Goal: Task Accomplishment & Management: Use online tool/utility

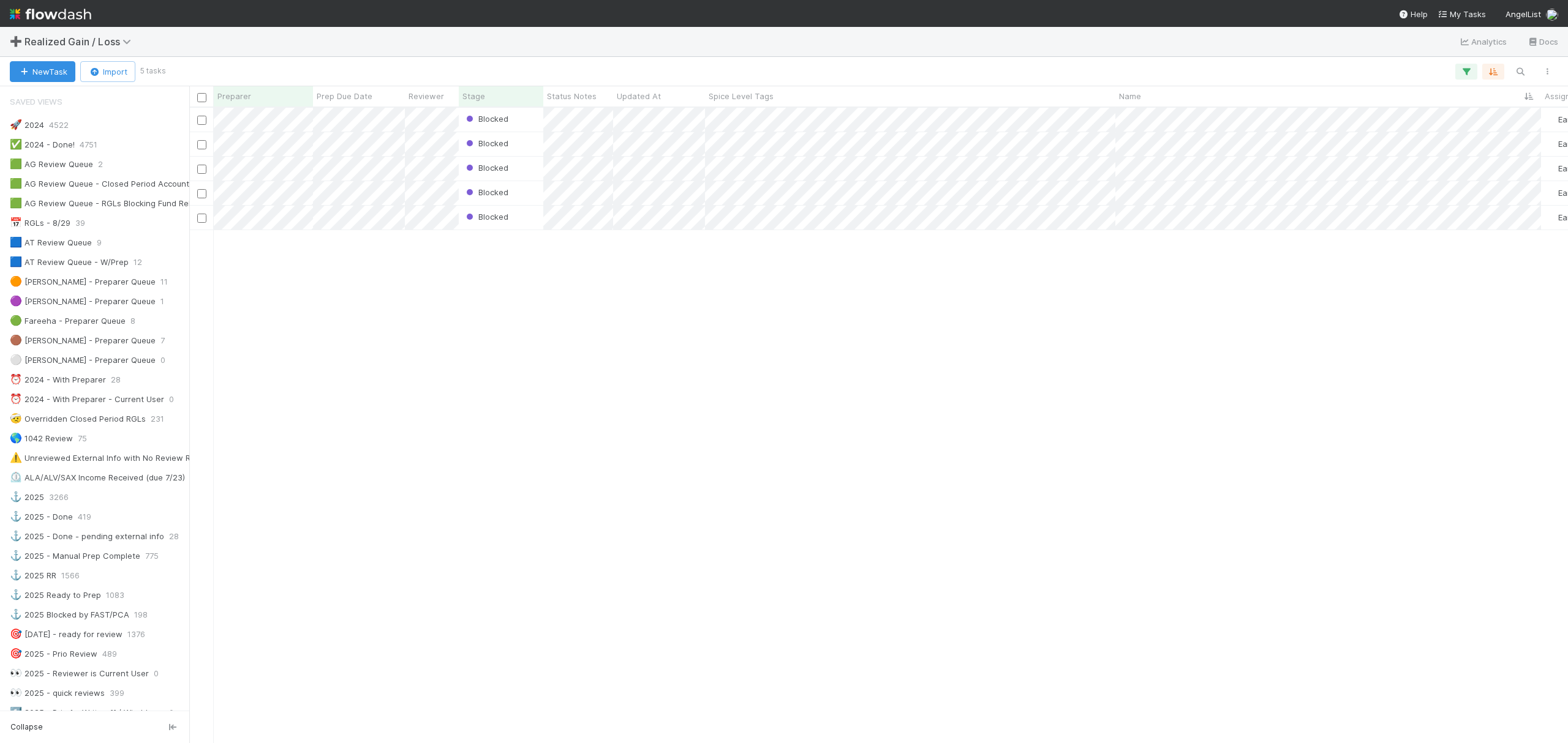
scroll to position [652, 0]
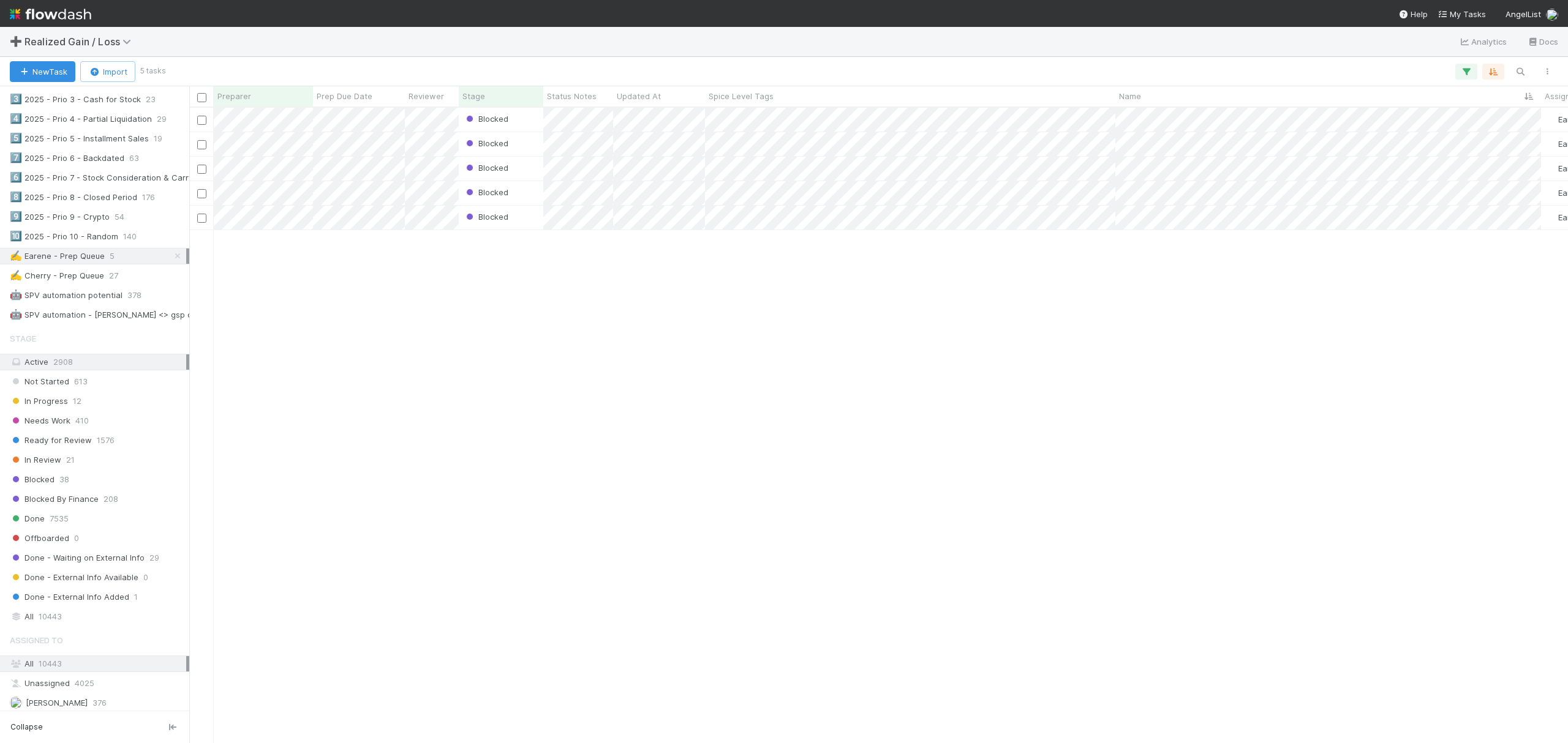
click at [809, 590] on div "Blocked Earene Melo 0 1 0 1 2 0 Blocked Earene Melo 0 1 0 1 0 0 Blocked Earene …" at bounding box center [878, 425] width 1378 height 634
click at [657, 620] on div "Blocked Earene Melo 0 1 0 1 2 0 Blocked Earene Melo 0 1 0 1 0 0 Blocked Earene …" at bounding box center [878, 425] width 1378 height 634
drag, startPoint x: 804, startPoint y: 285, endPoint x: 708, endPoint y: 245, distance: 104.0
click at [804, 285] on div "Blocked Earene Melo 0 1 0 1 2 0 Blocked Earene Melo 0 1 0 1 0 0 Blocked Earene …" at bounding box center [878, 425] width 1378 height 634
click at [290, 324] on div "Blocked Earene Melo 0 1 0 1 2 0 Blocked Earene Melo 0 1 0 1 0 0 Blocked Earene …" at bounding box center [878, 425] width 1378 height 634
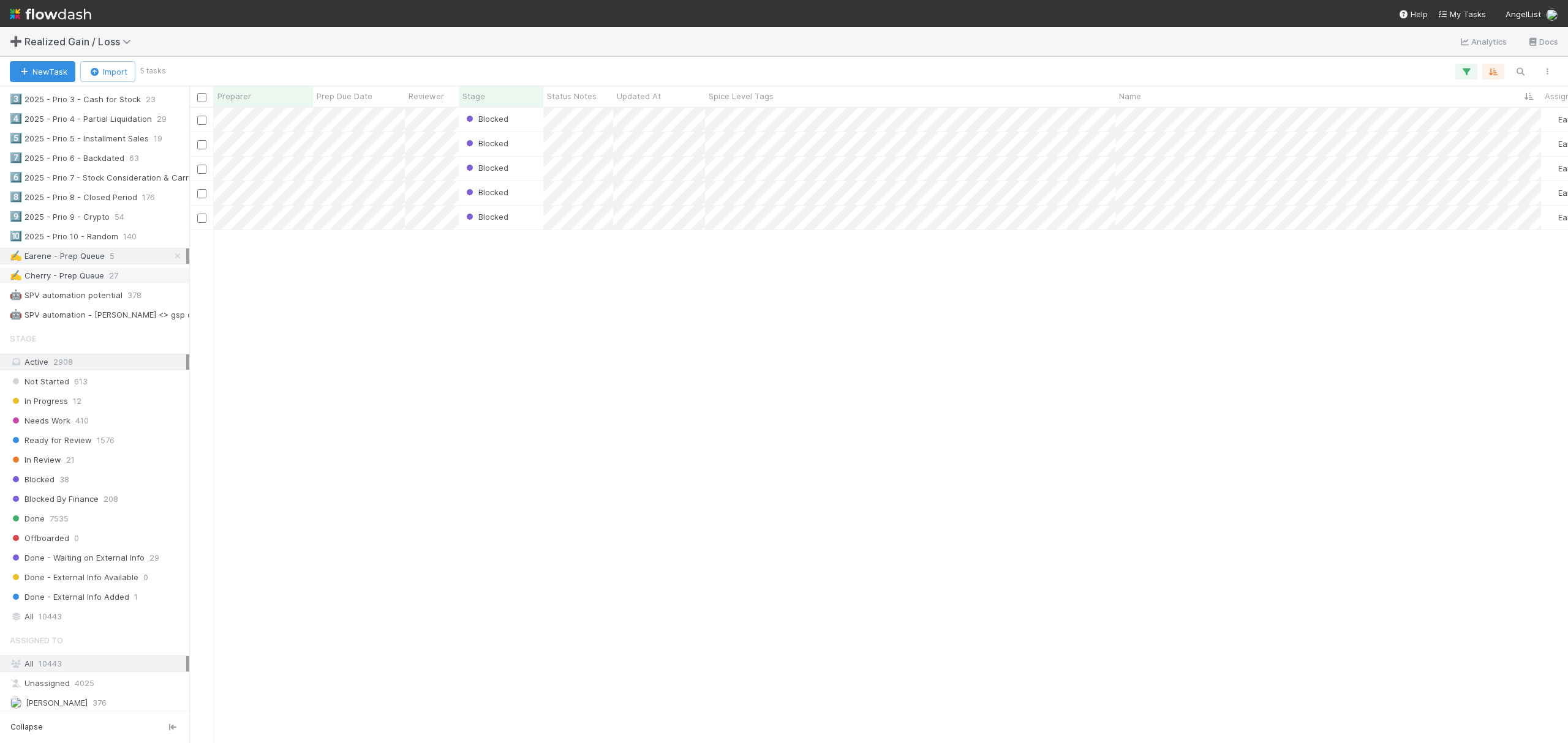
click at [96, 283] on div "✍️ Cherry - Prep Queue" at bounding box center [56, 275] width 94 height 15
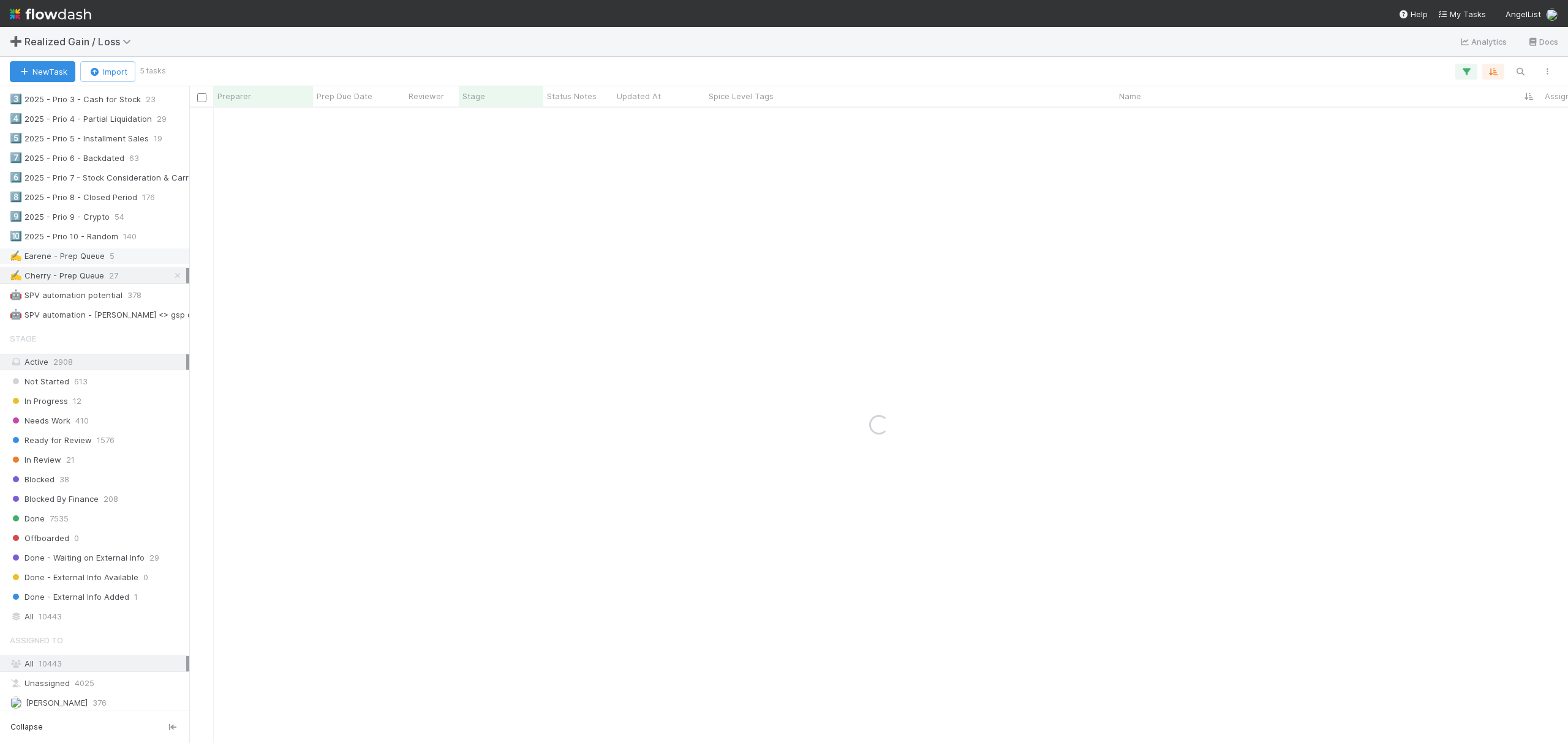
click at [91, 264] on div "✍️ Earene - Prep Queue" at bounding box center [57, 256] width 95 height 15
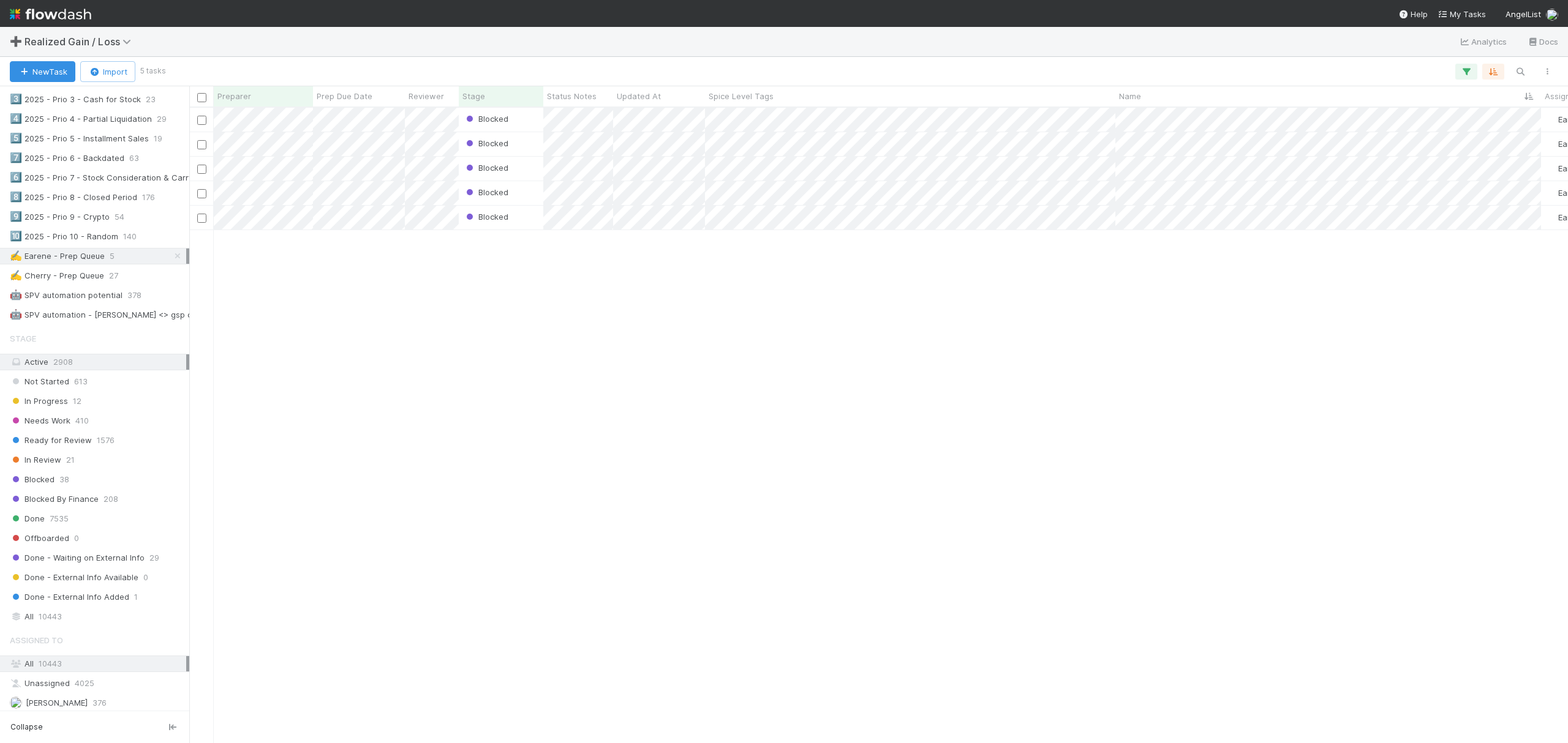
scroll to position [622, 1367]
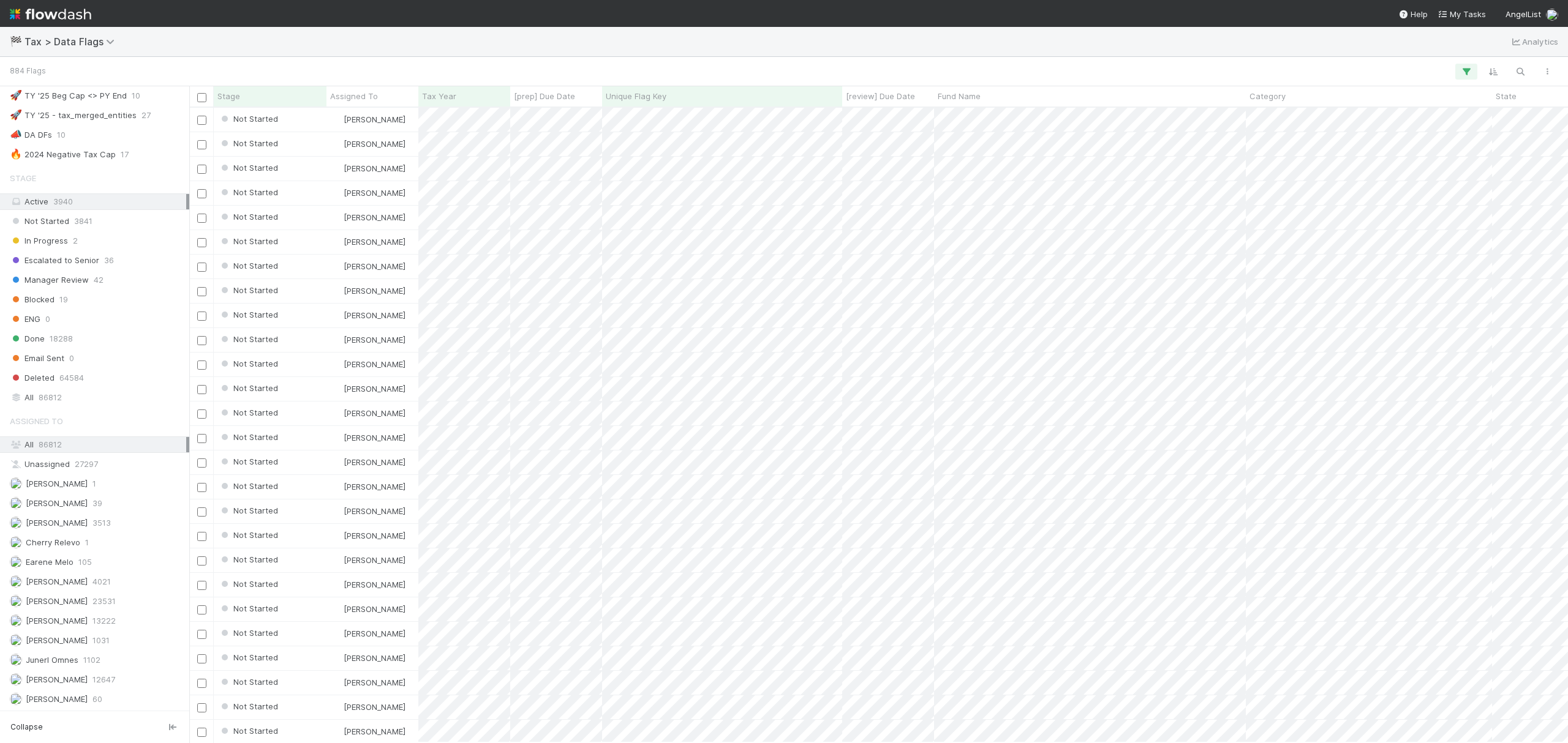
scroll to position [734, 0]
click at [60, 544] on span "Cherry Relevo" at bounding box center [53, 542] width 55 height 10
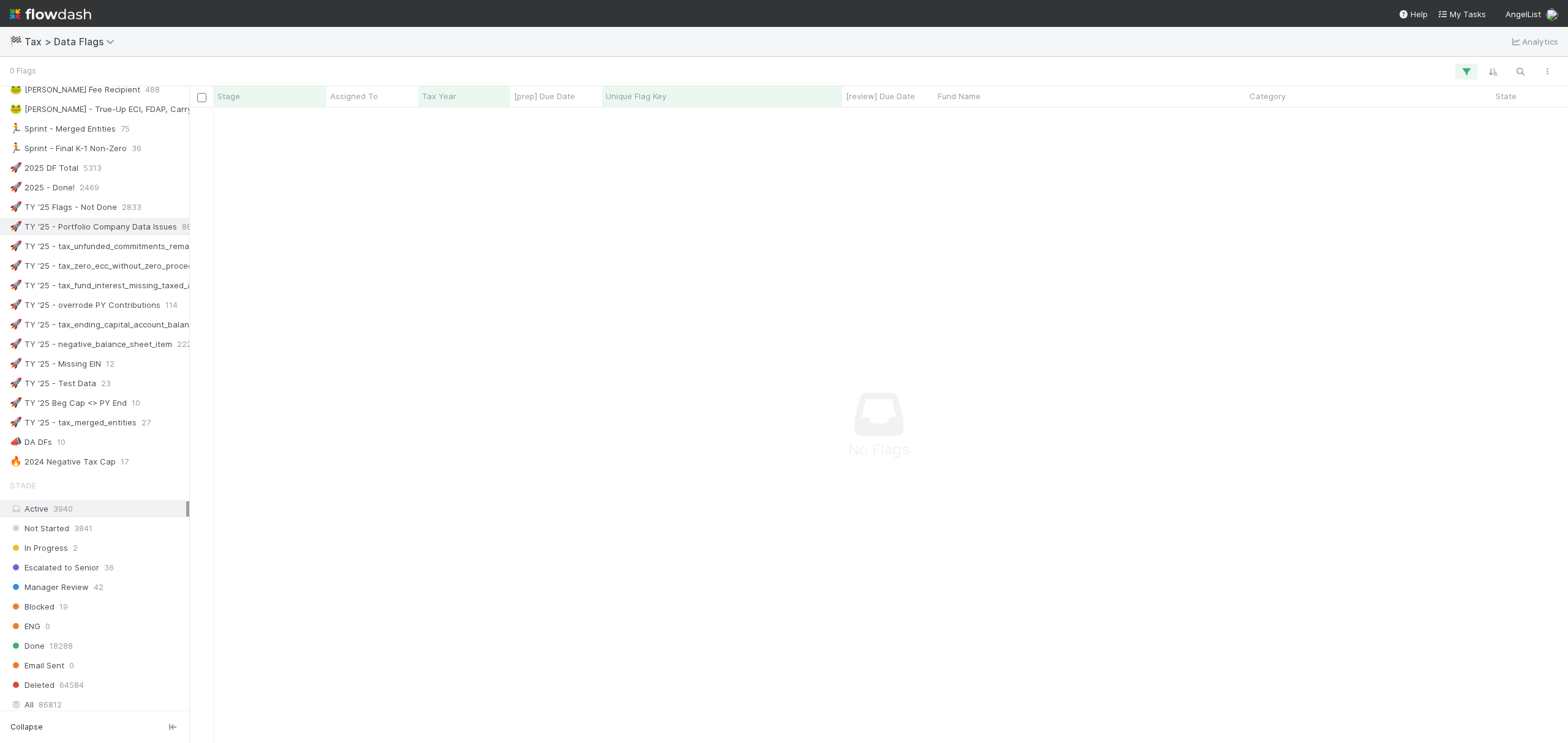
scroll to position [652, 0]
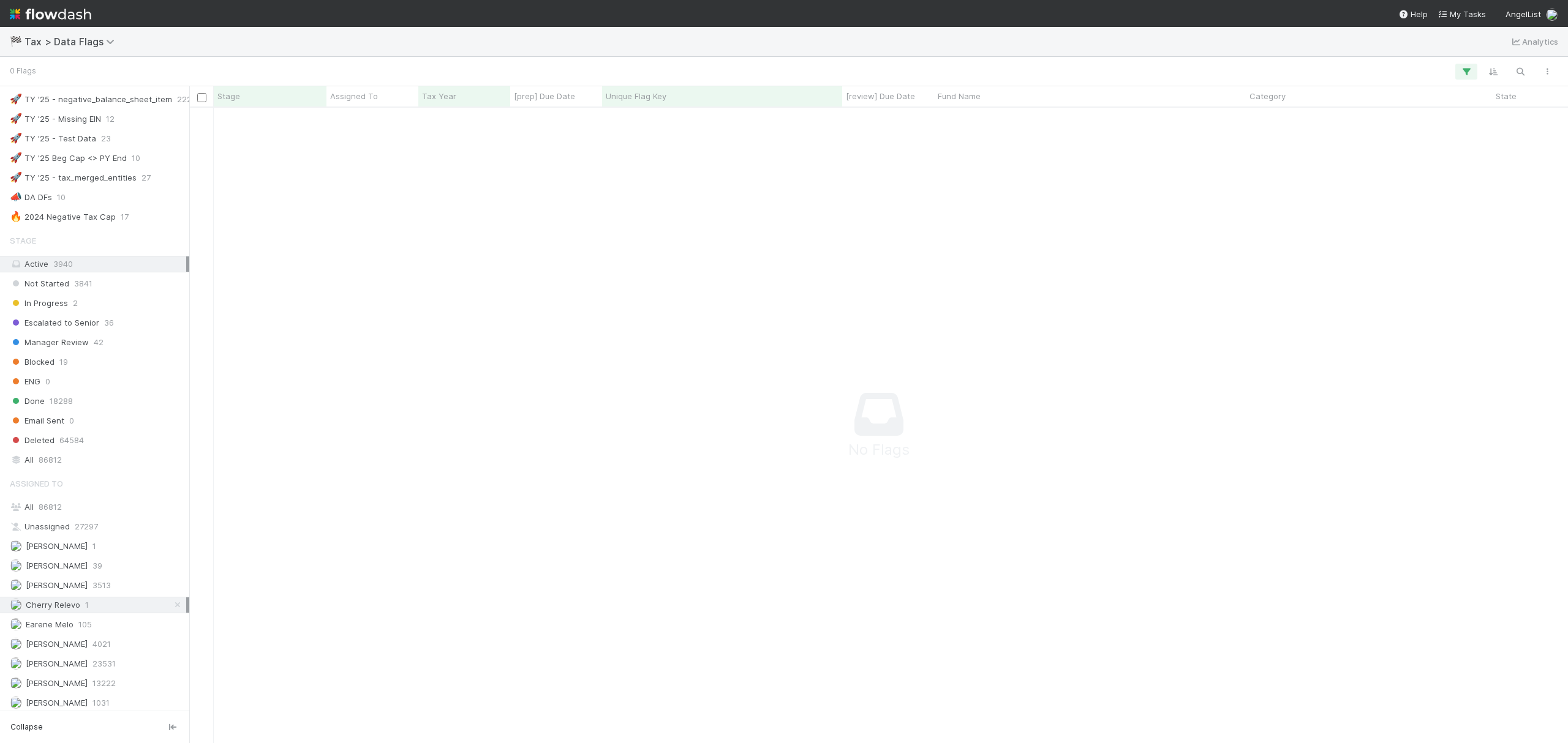
click at [171, 609] on icon at bounding box center [177, 605] width 12 height 8
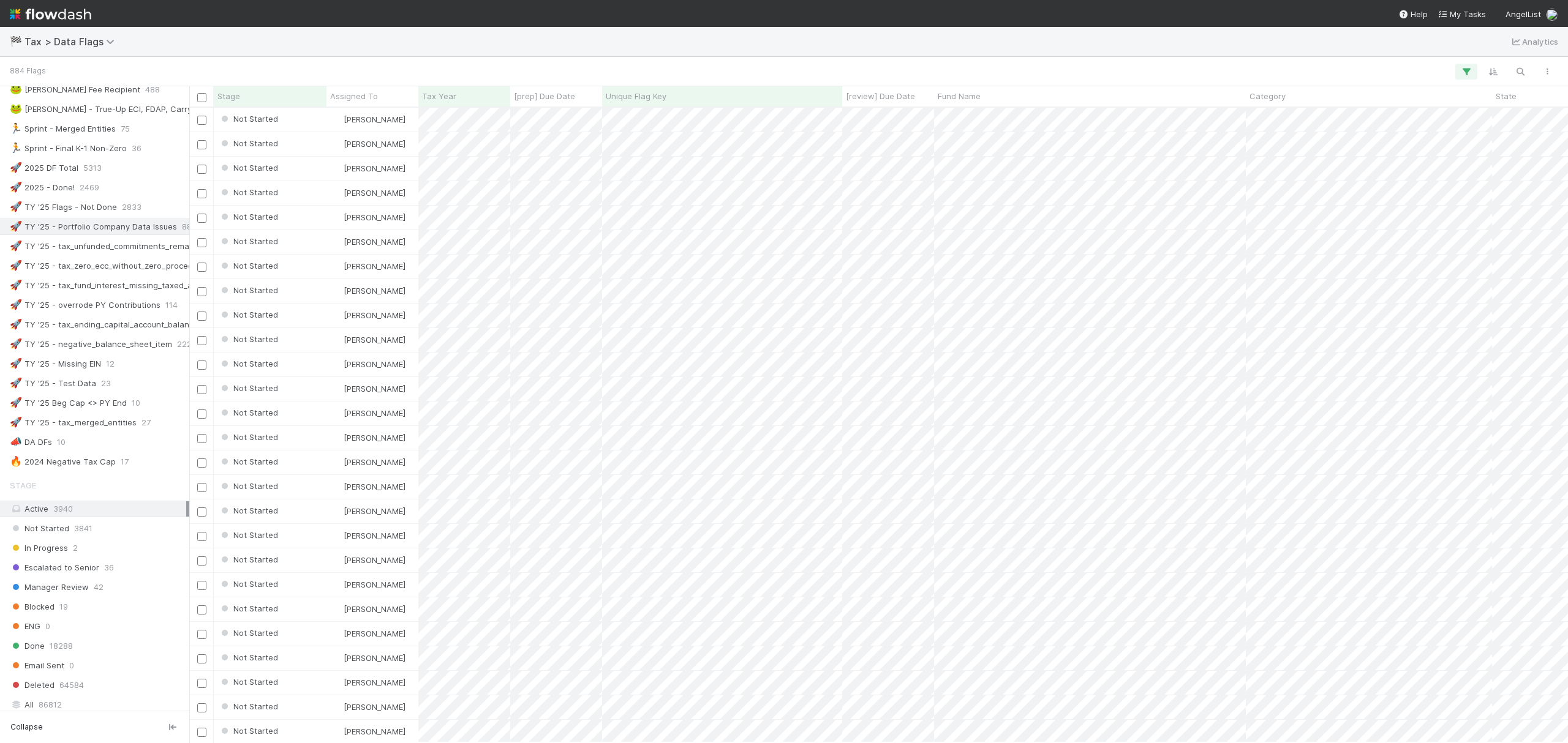
scroll to position [622, 1367]
click at [1526, 71] on button "button" at bounding box center [1520, 72] width 22 height 16
type input "Tax type is unknown and needs to be updated"
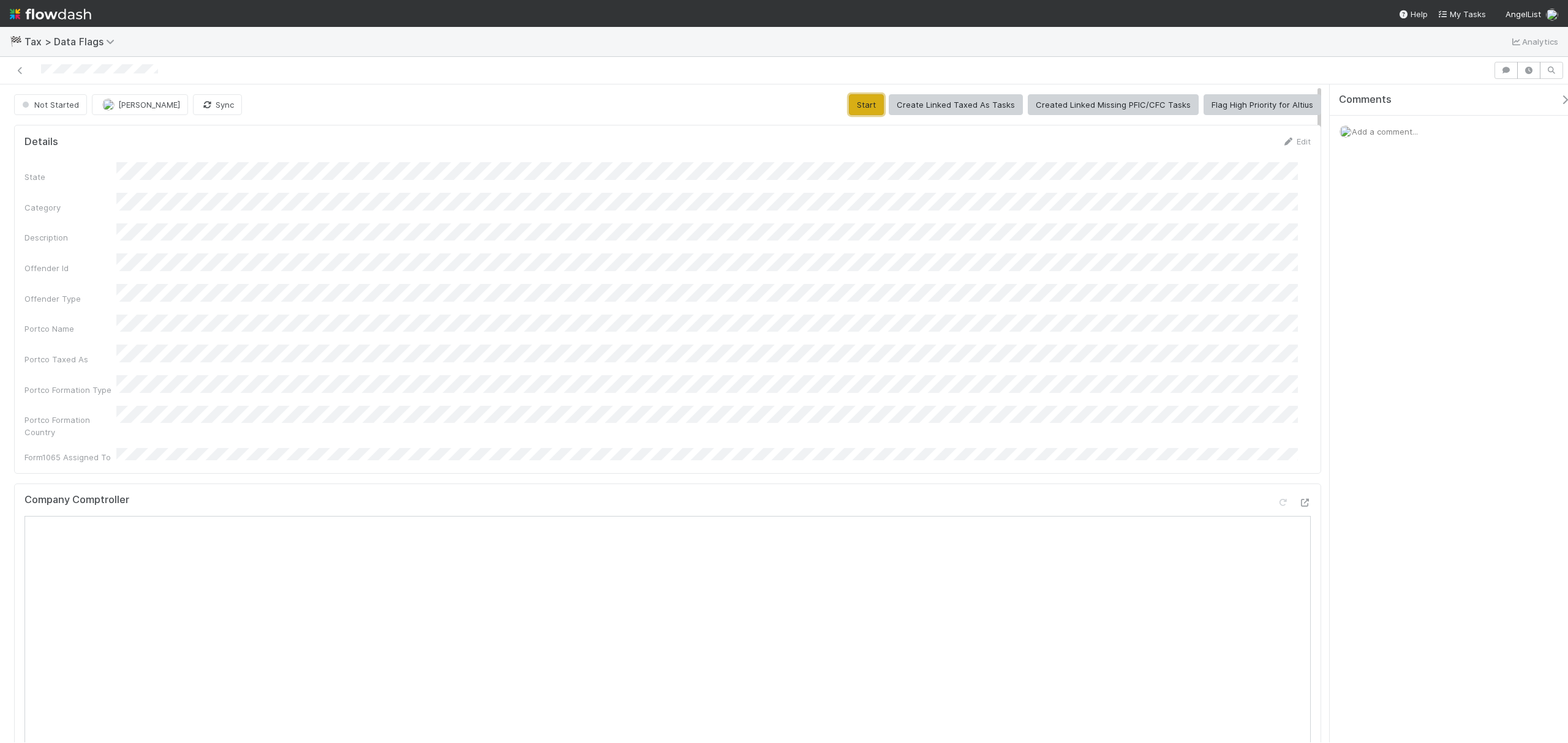
click at [866, 115] on button "Start" at bounding box center [866, 105] width 35 height 21
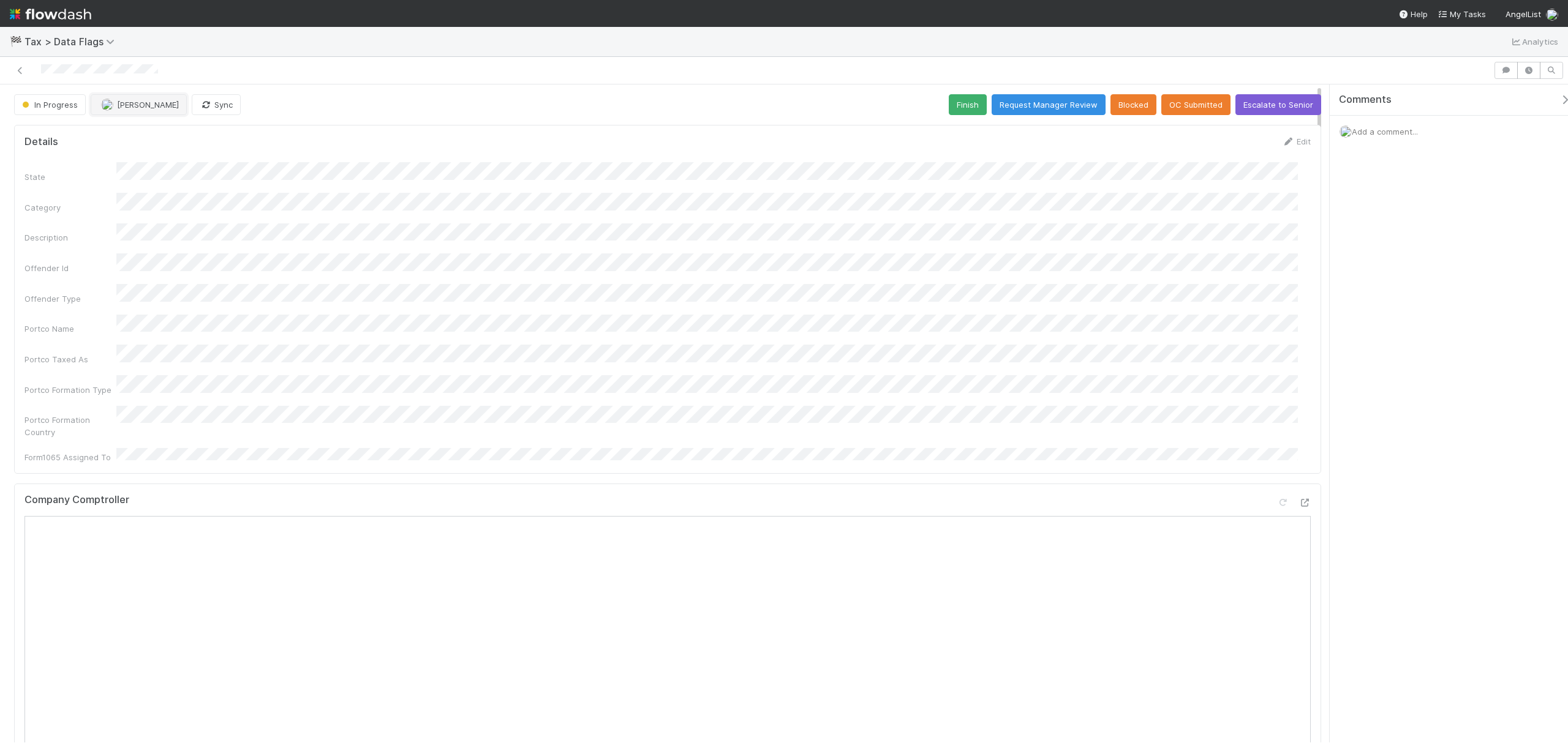
click at [171, 112] on button "[PERSON_NAME]" at bounding box center [139, 105] width 97 height 21
click at [184, 145] on div "Earene Melo you" at bounding box center [171, 136] width 172 height 22
click at [951, 103] on button "Finish" at bounding box center [967, 105] width 38 height 21
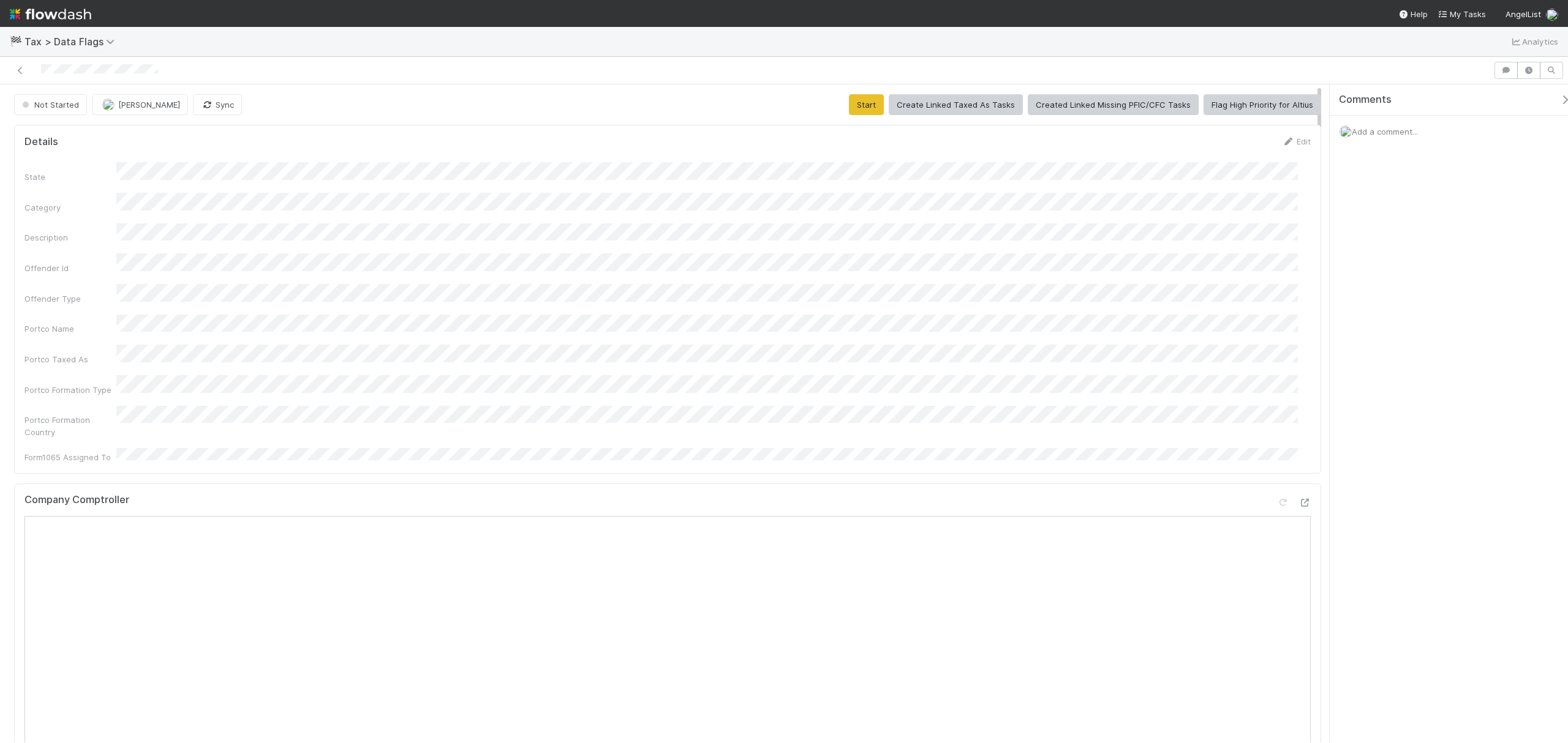
click at [476, 348] on div "State Category Description Offender Id Offender Type Portco Name Portco Taxed A…" at bounding box center [667, 313] width 1286 height 302
click at [863, 96] on button "Start" at bounding box center [866, 105] width 35 height 21
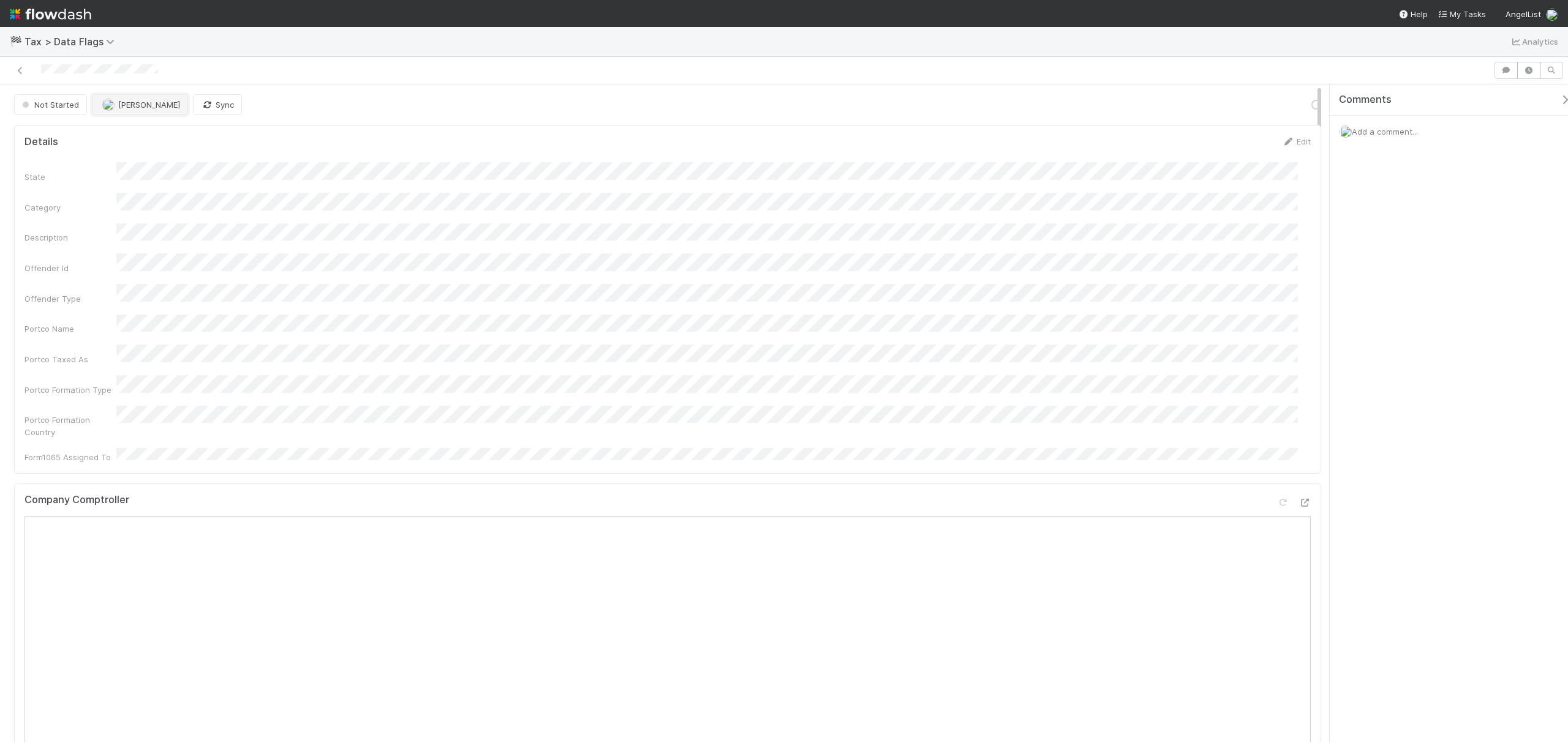
click at [163, 99] on button "[PERSON_NAME]" at bounding box center [140, 105] width 97 height 21
click at [145, 129] on div "Earene Melo you" at bounding box center [173, 136] width 172 height 22
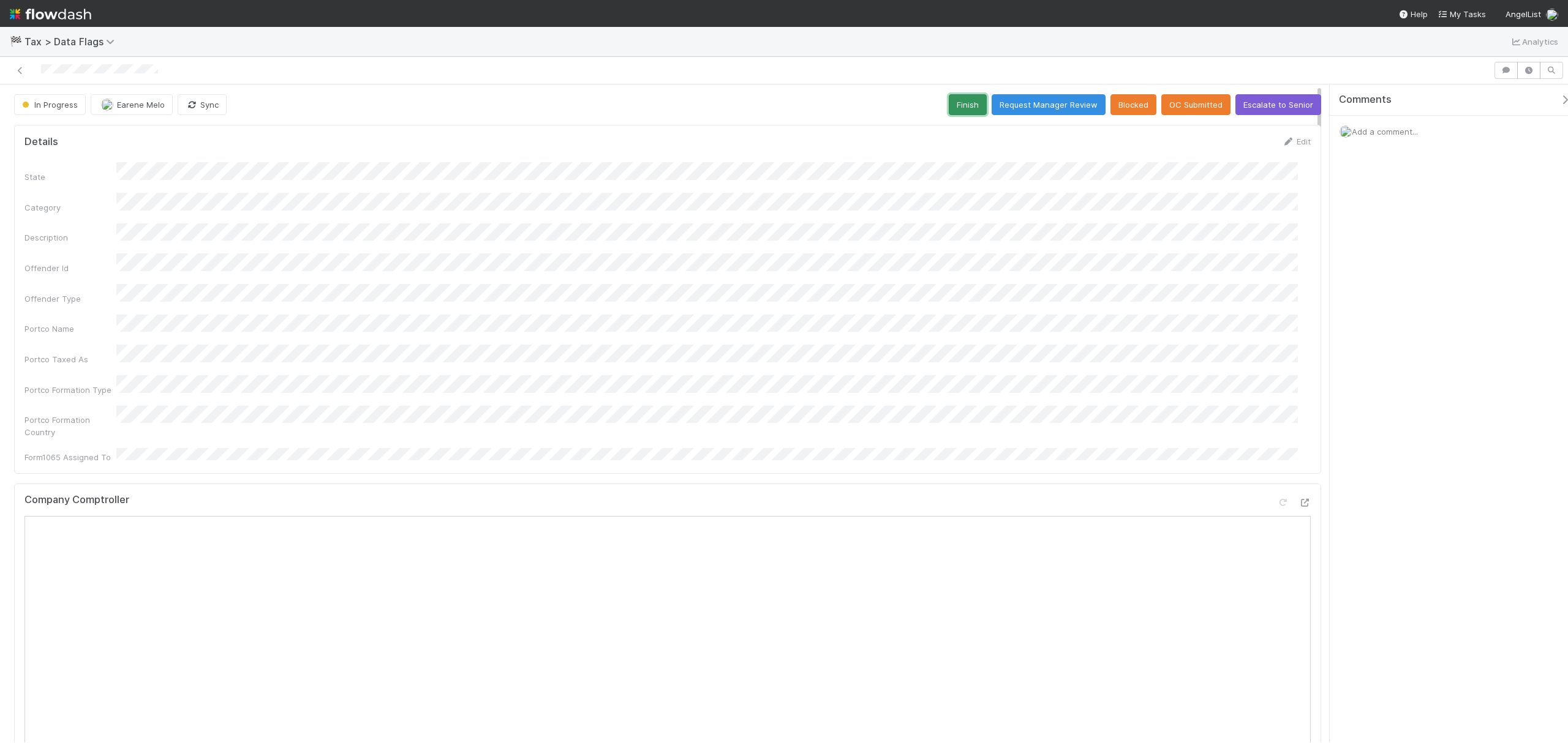
click at [956, 106] on button "Finish" at bounding box center [967, 105] width 38 height 21
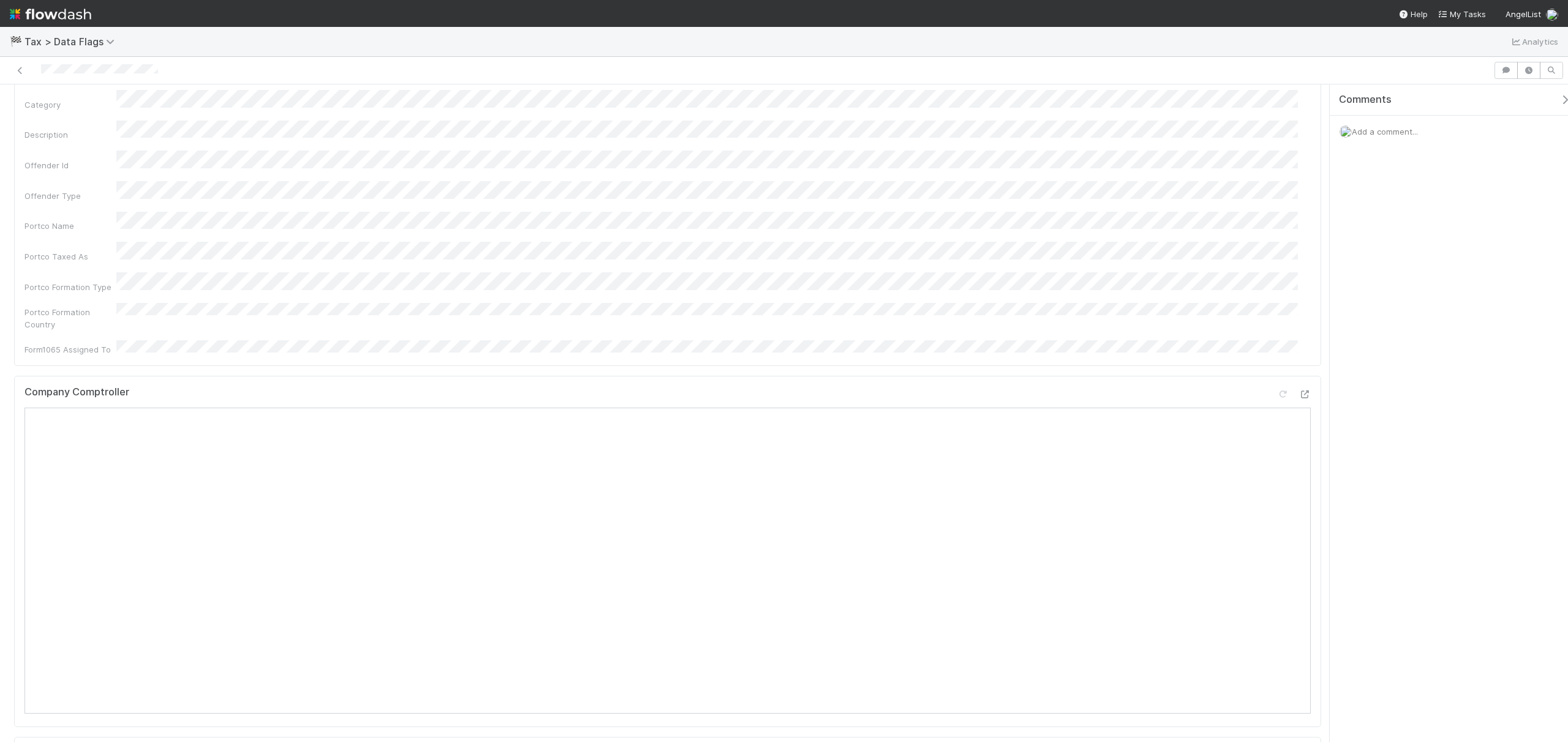
scroll to position [162, 0]
